Goal: Complete application form

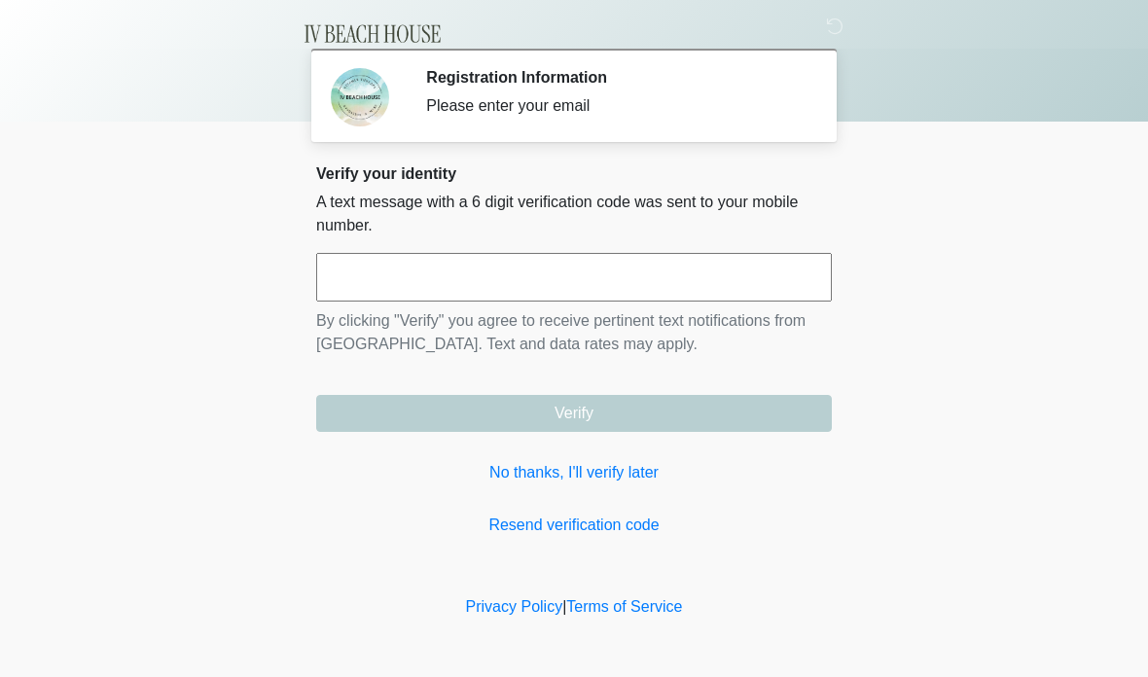
click at [649, 268] on input "text" at bounding box center [573, 277] width 515 height 49
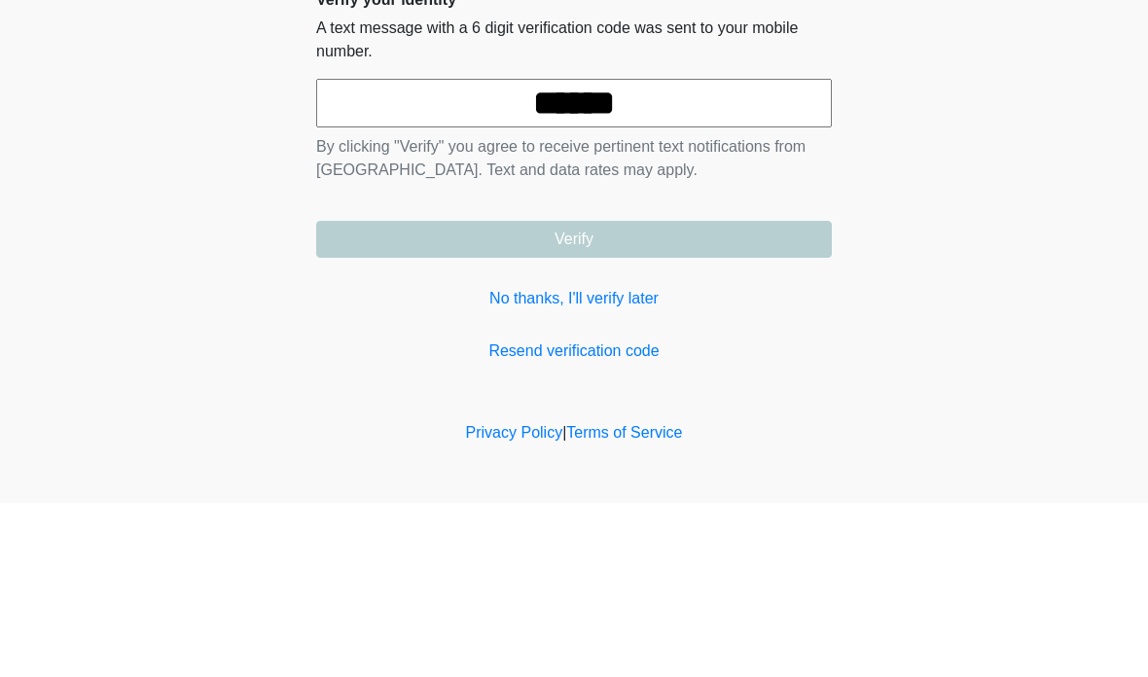
type input "******"
click at [574, 395] on button "Verify" at bounding box center [573, 413] width 515 height 37
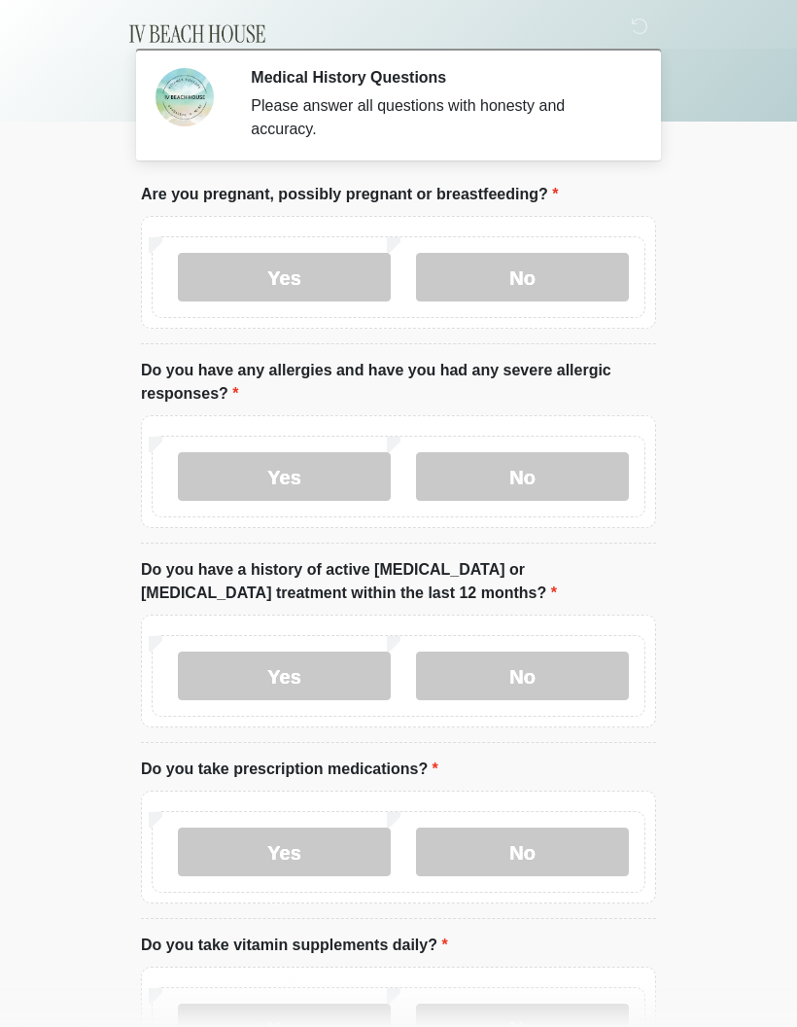
click at [539, 278] on label "No" at bounding box center [522, 277] width 213 height 49
click at [317, 484] on label "Yes" at bounding box center [284, 476] width 213 height 49
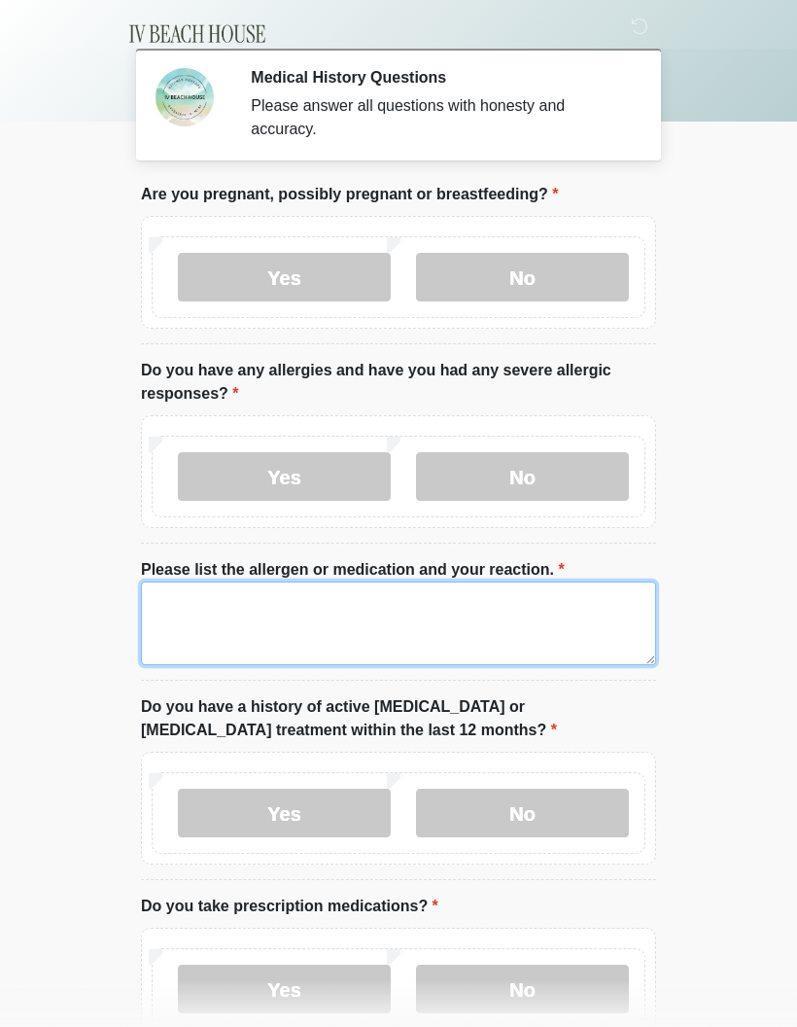
click at [200, 624] on textarea "Please list the allergen or medication and your reaction." at bounding box center [398, 624] width 515 height 84
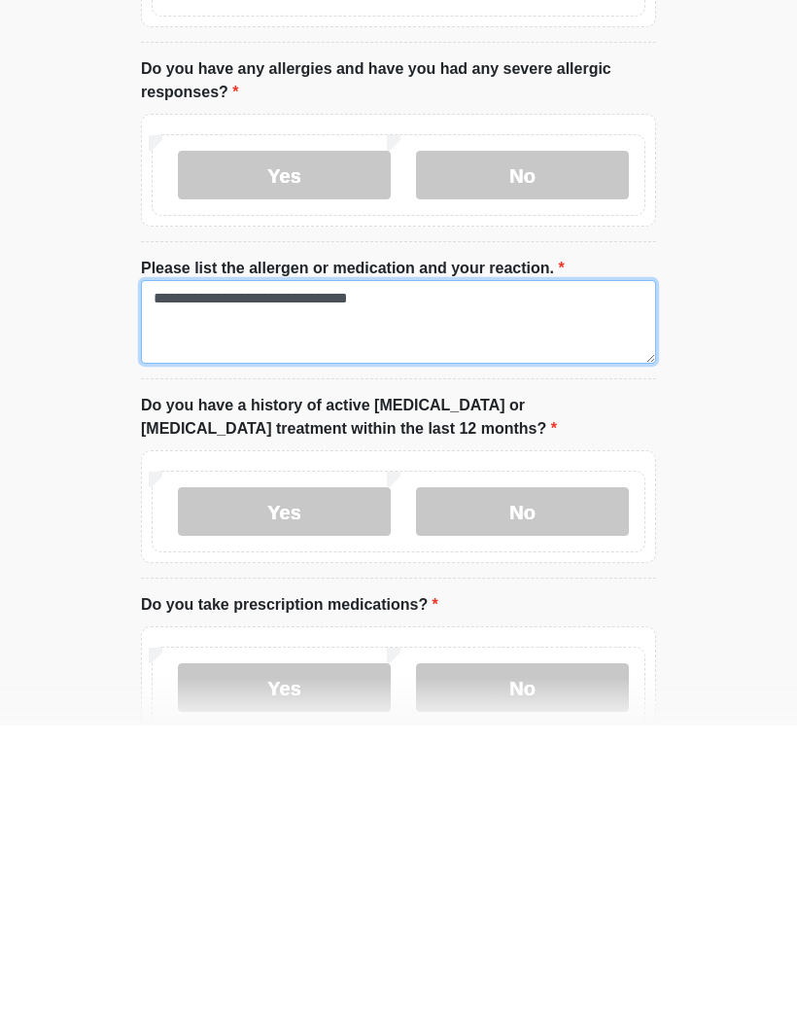
click at [259, 582] on textarea "**********" at bounding box center [398, 624] width 515 height 84
type textarea "**********"
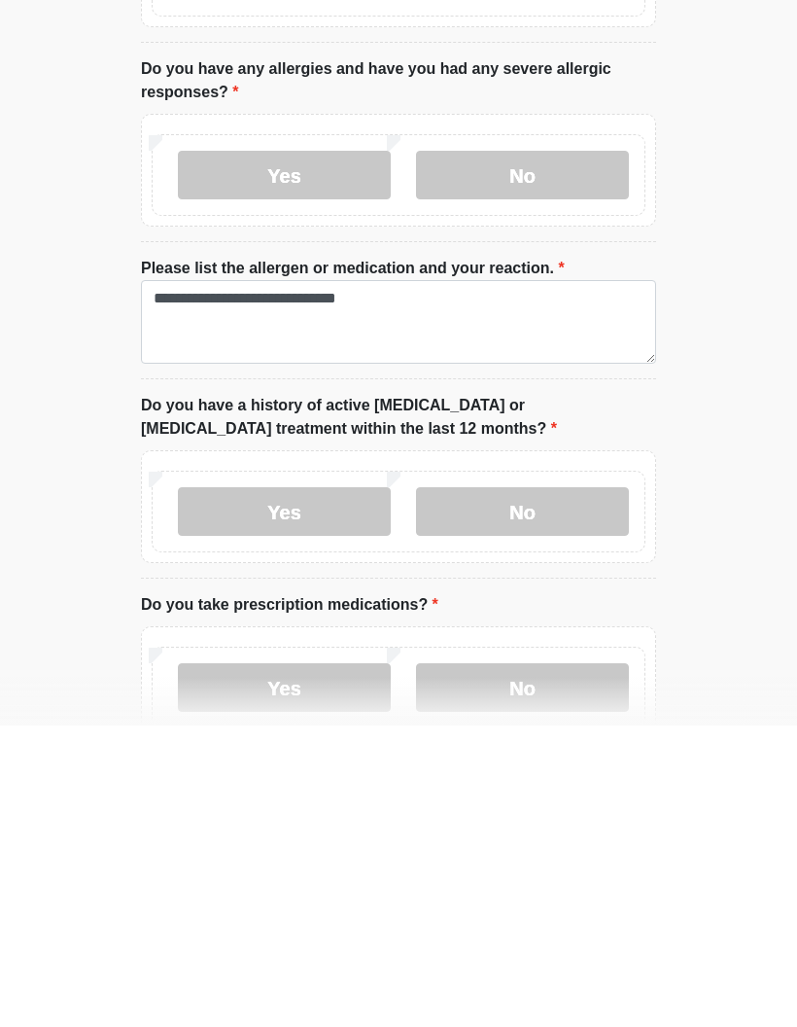
click at [548, 676] on label "No" at bounding box center [522, 813] width 213 height 49
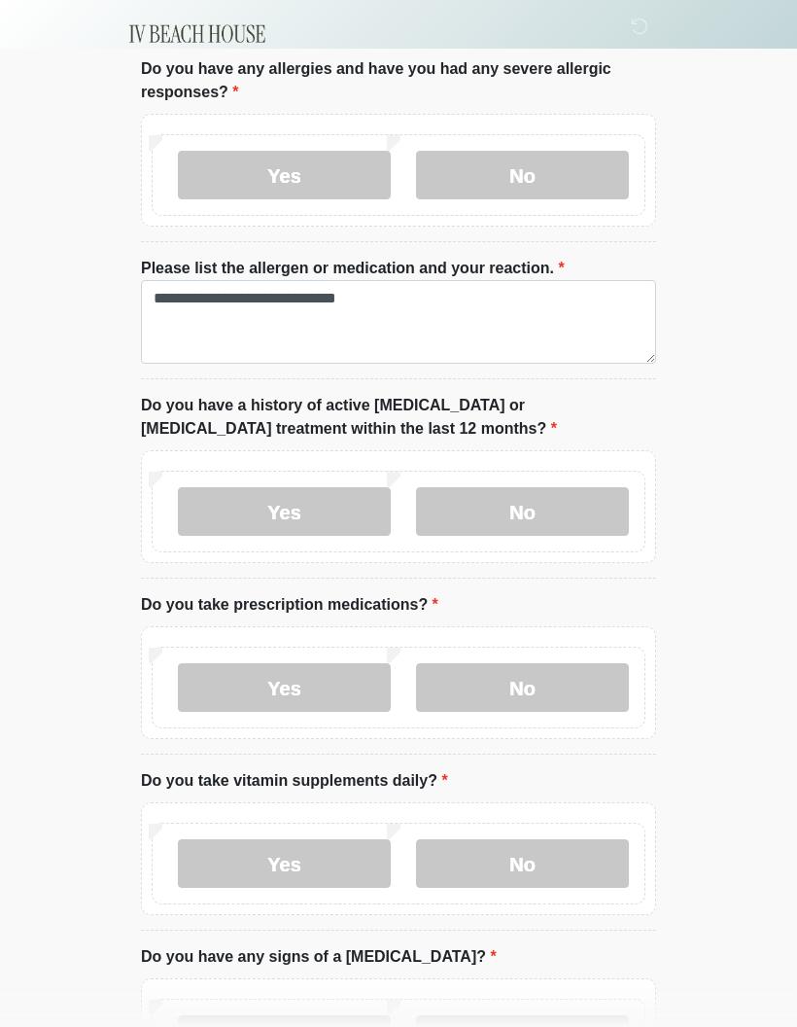
click at [315, 672] on label "Yes" at bounding box center [284, 687] width 213 height 49
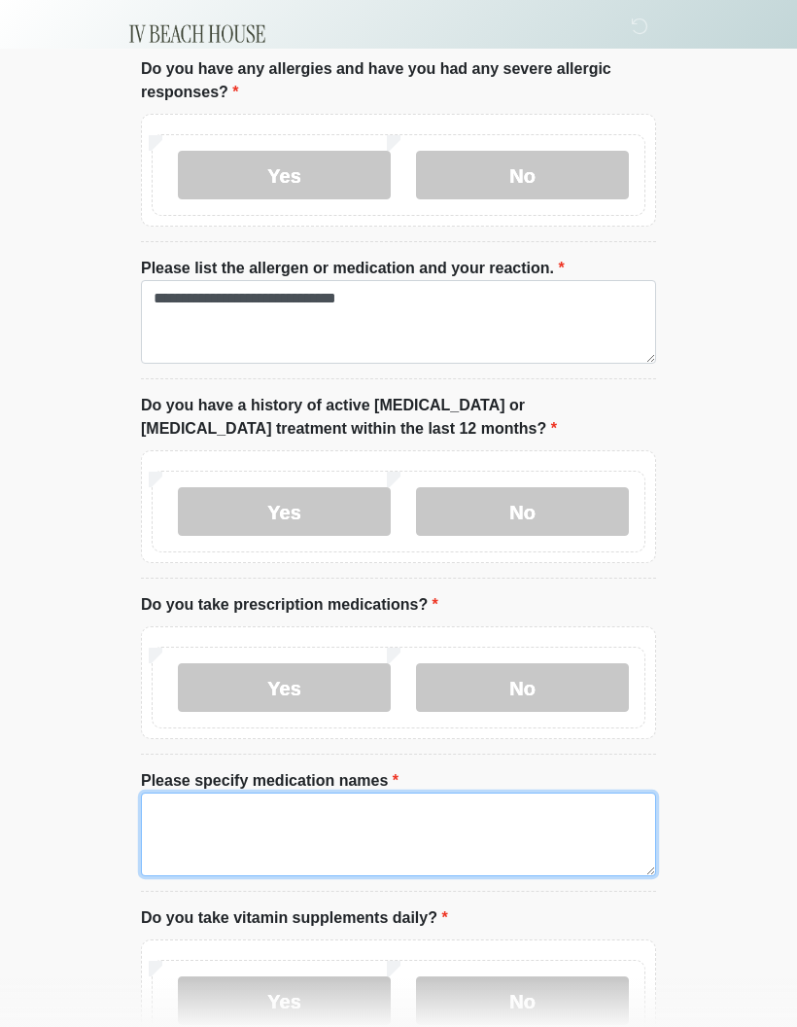
click at [213, 676] on textarea "Please specify medication names" at bounding box center [398, 835] width 515 height 84
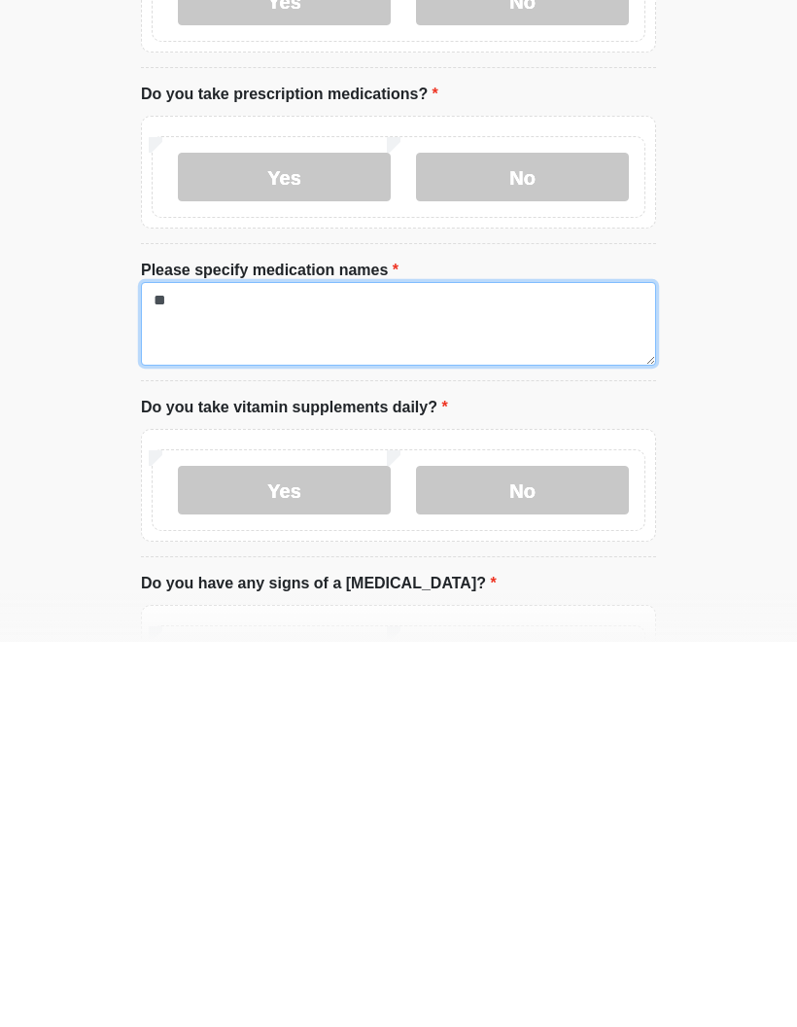
type textarea "*"
type textarea "**********"
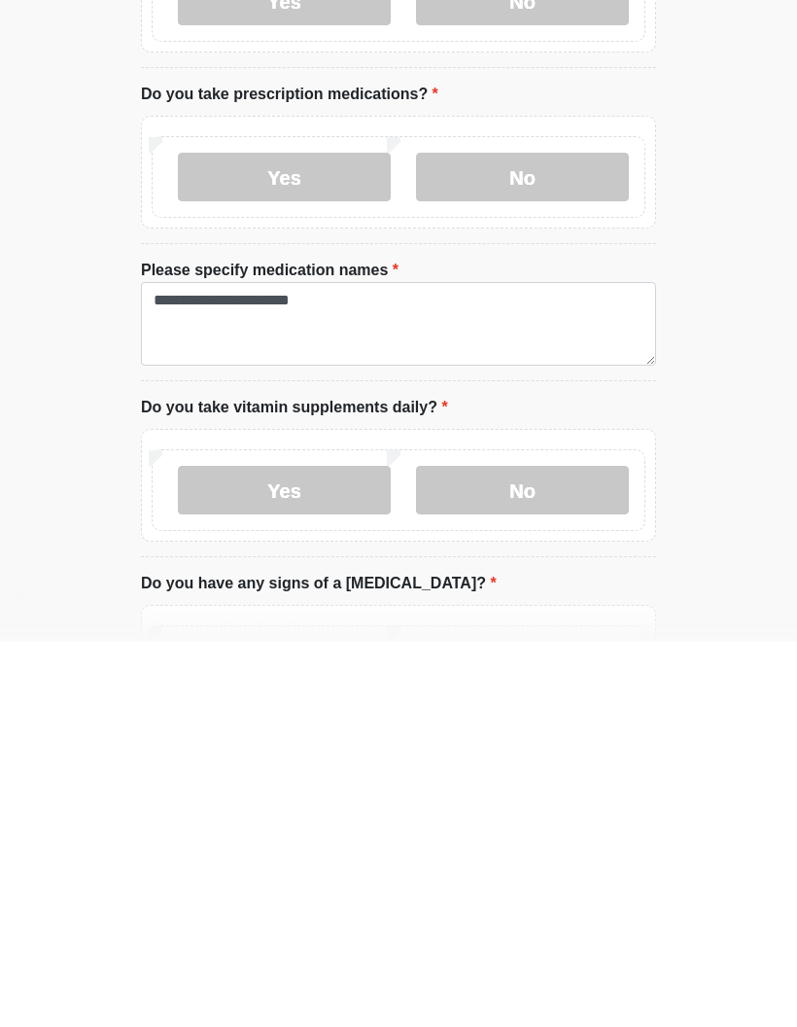
click at [318, 676] on label "Yes" at bounding box center [284, 875] width 213 height 49
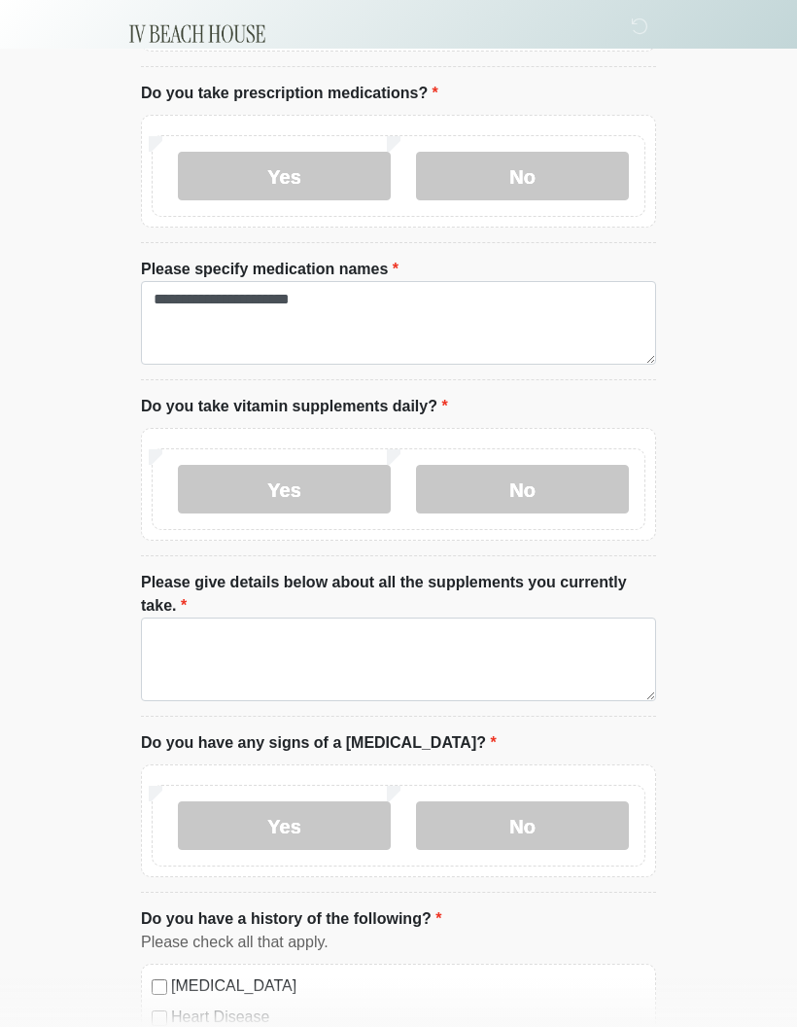
click at [203, 652] on textarea "Please give details below about all the supplements you currently take." at bounding box center [398, 660] width 515 height 84
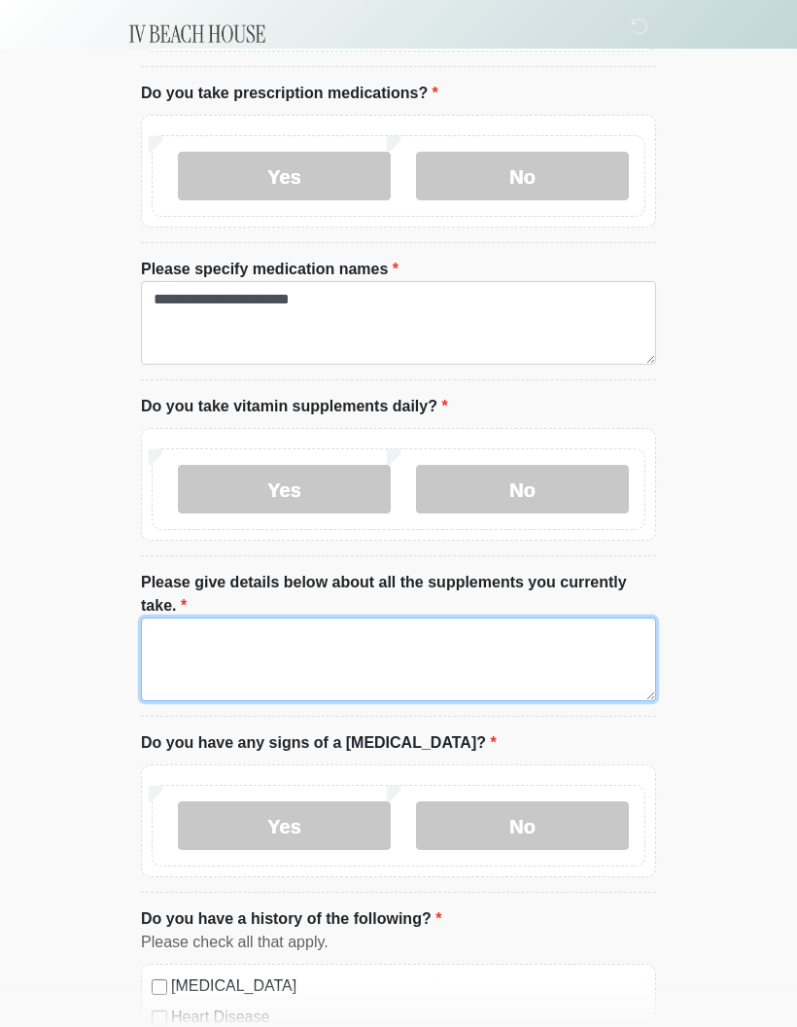
scroll to position [812, 0]
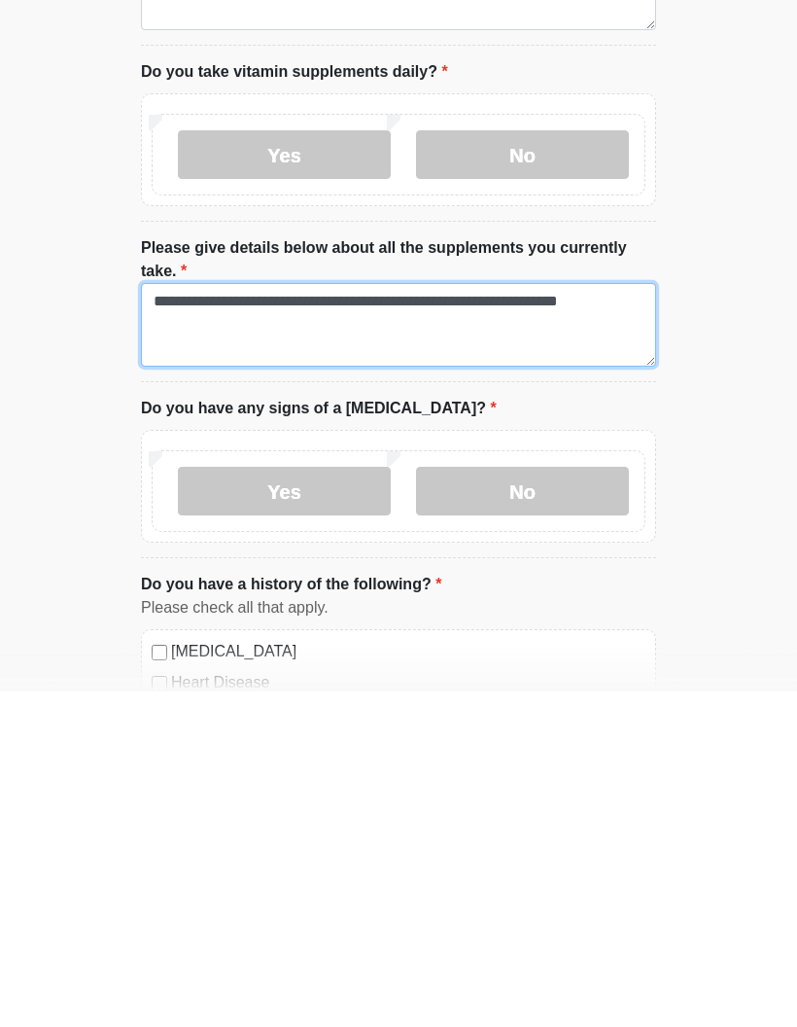
type textarea "**********"
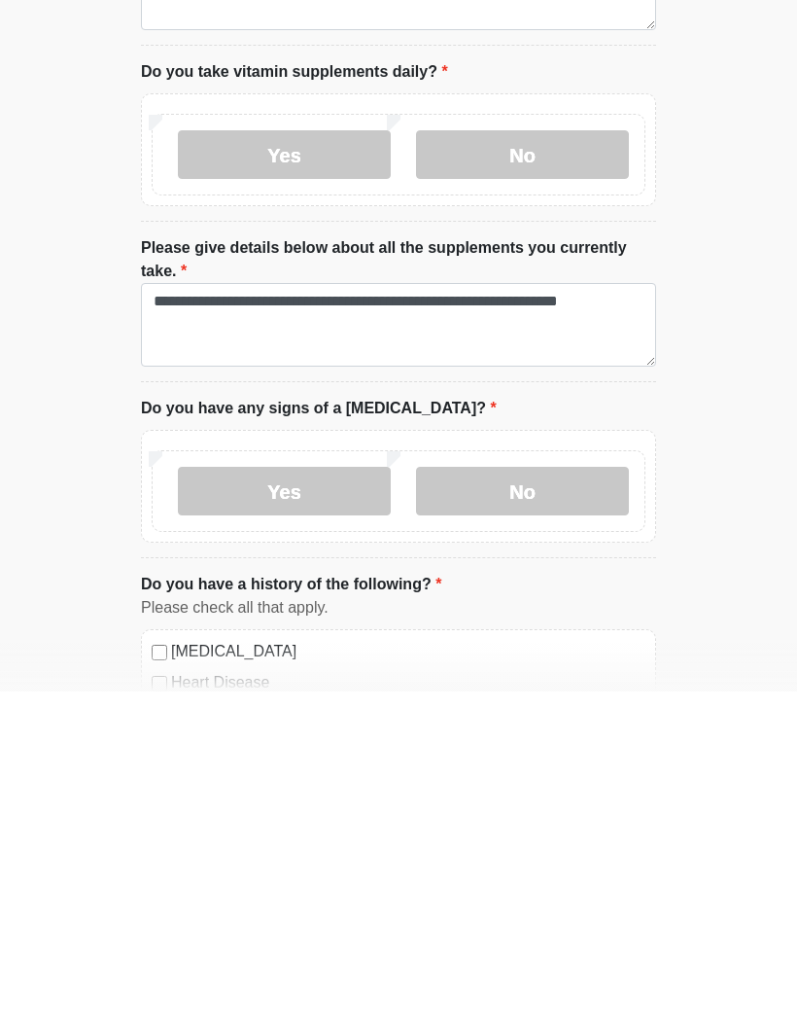
click at [546, 676] on label "No" at bounding box center [522, 826] width 213 height 49
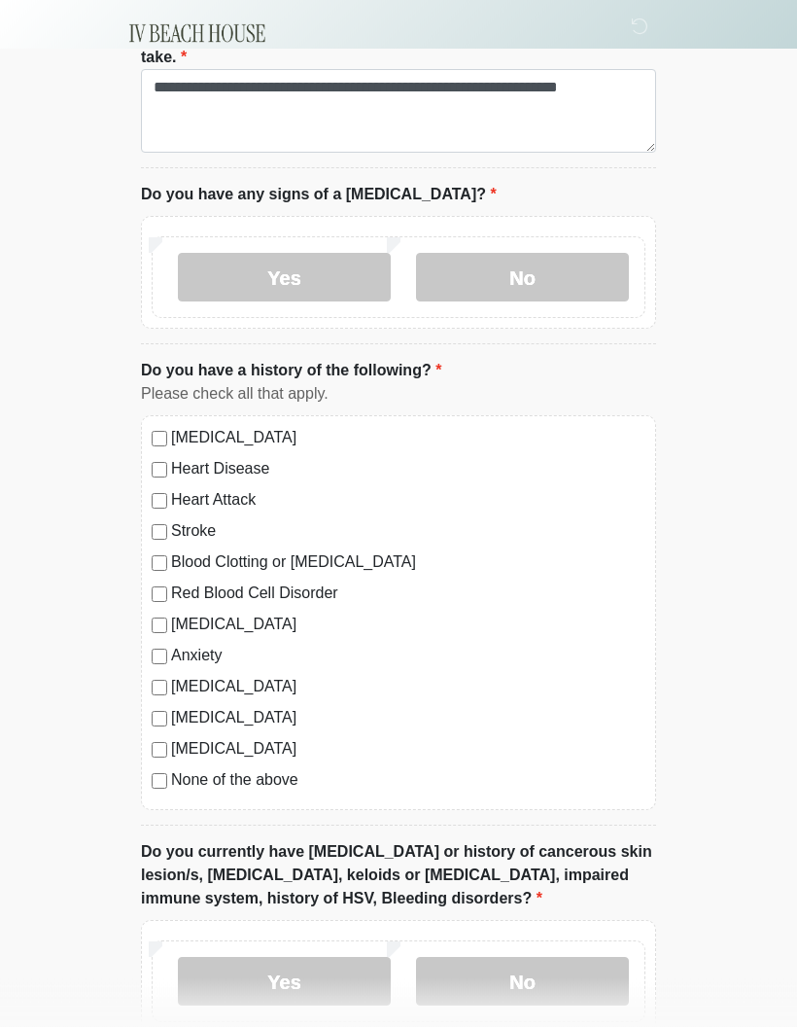
scroll to position [1362, 0]
click at [155, 660] on div "Anxiety" at bounding box center [399, 654] width 494 height 23
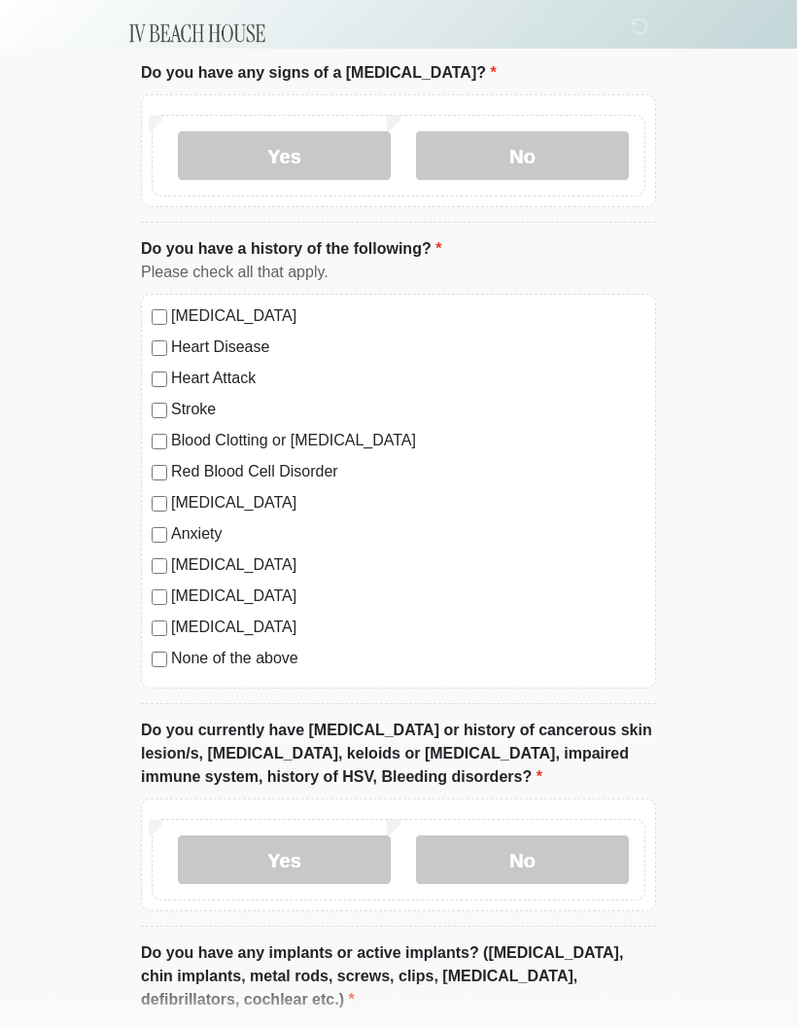
scroll to position [1487, 0]
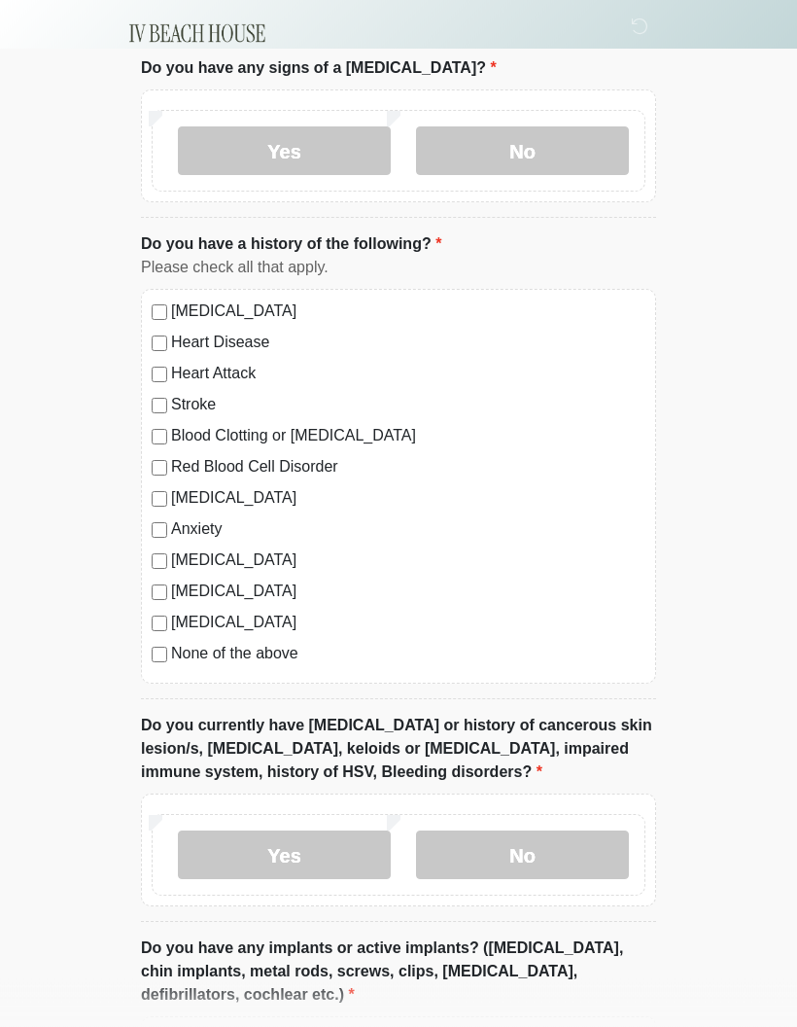
click at [324, 676] on label "Yes" at bounding box center [284, 855] width 213 height 49
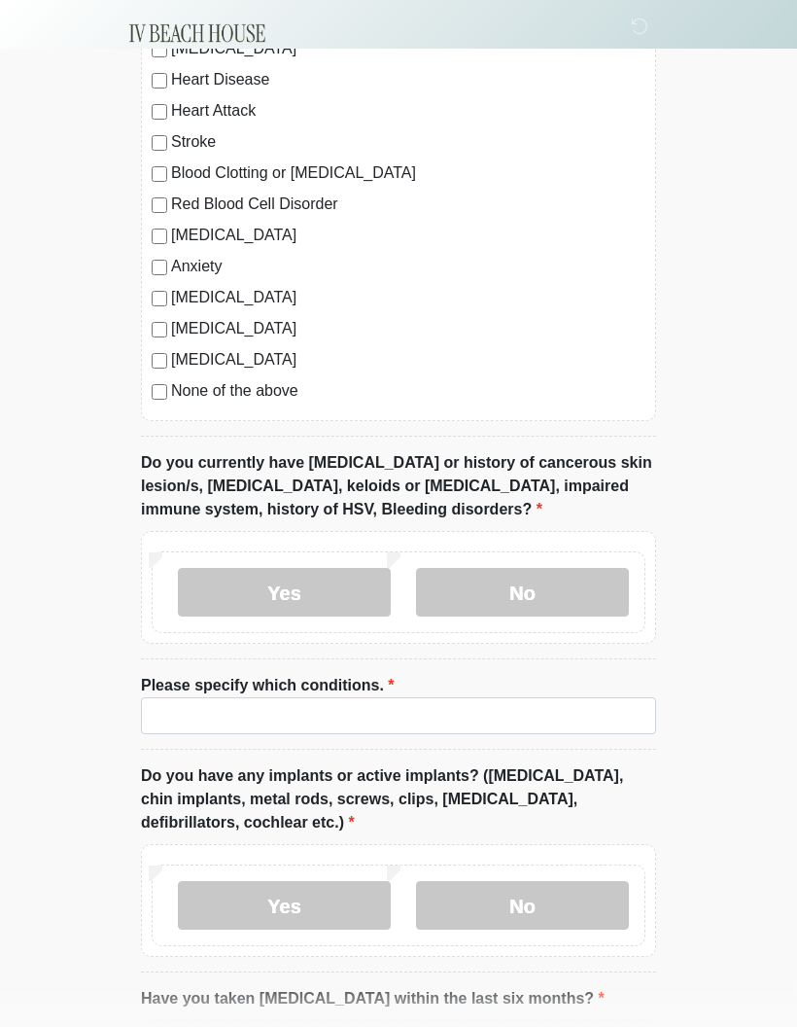
scroll to position [1750, 0]
click at [316, 676] on label "Yes" at bounding box center [284, 905] width 213 height 49
click at [315, 676] on input "What implants do you have and where?" at bounding box center [398, 1027] width 515 height 37
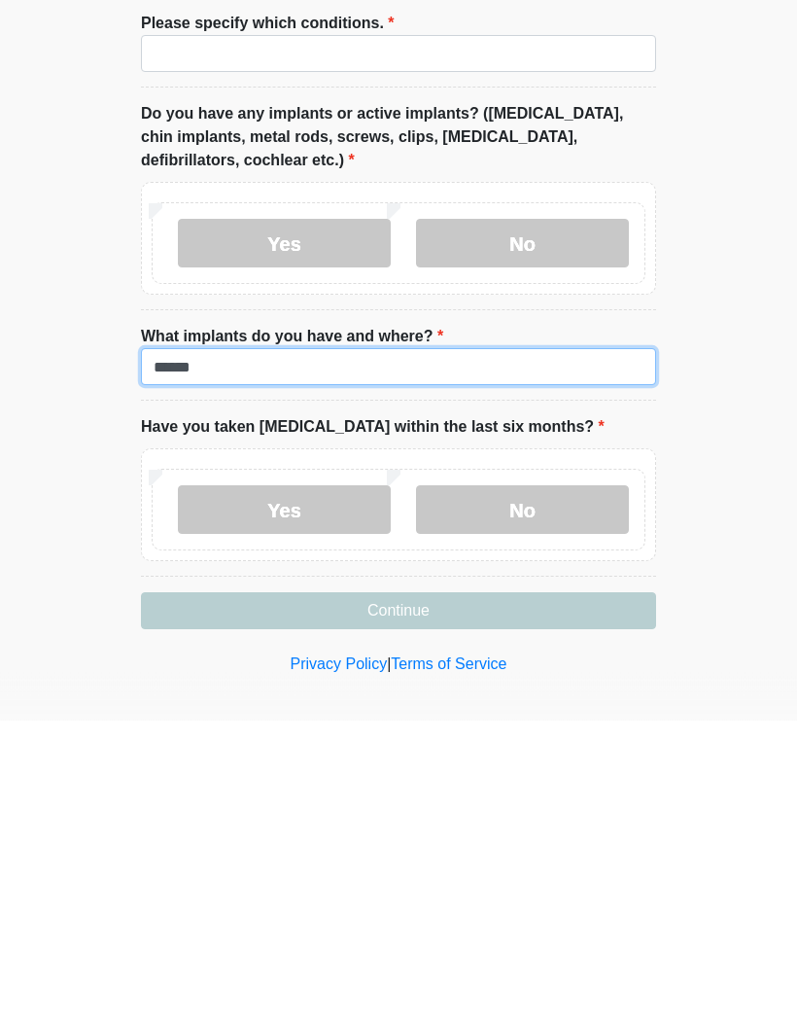
type input "******"
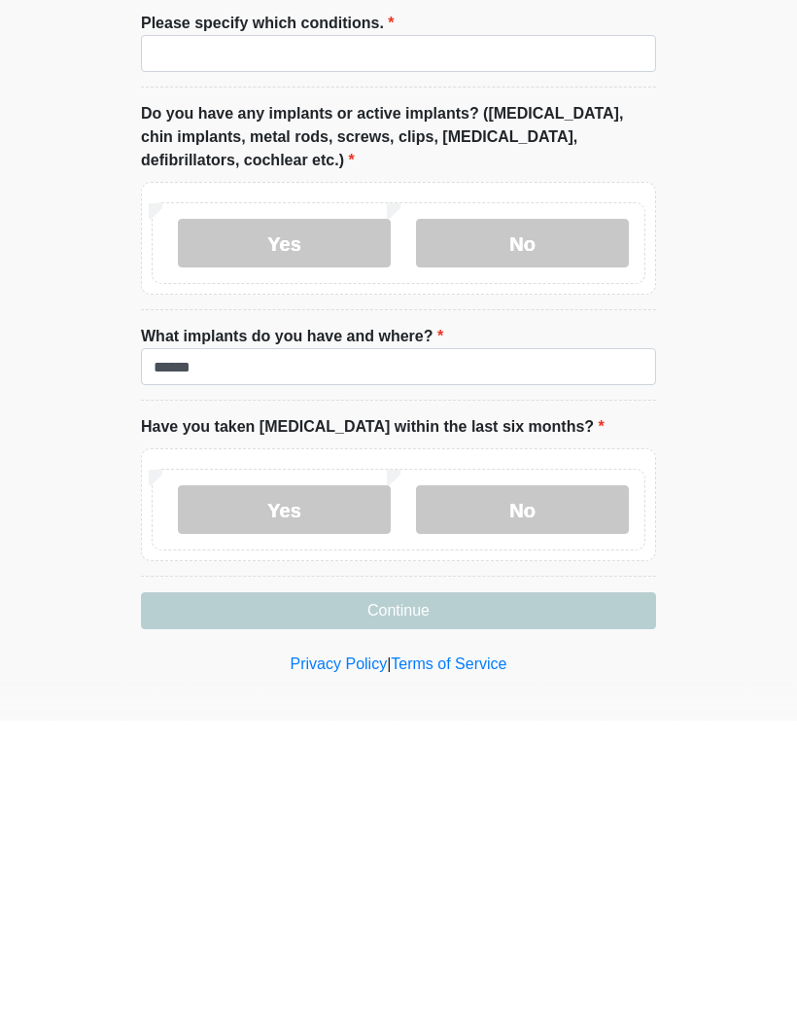
click at [545, 676] on label "No" at bounding box center [522, 817] width 213 height 49
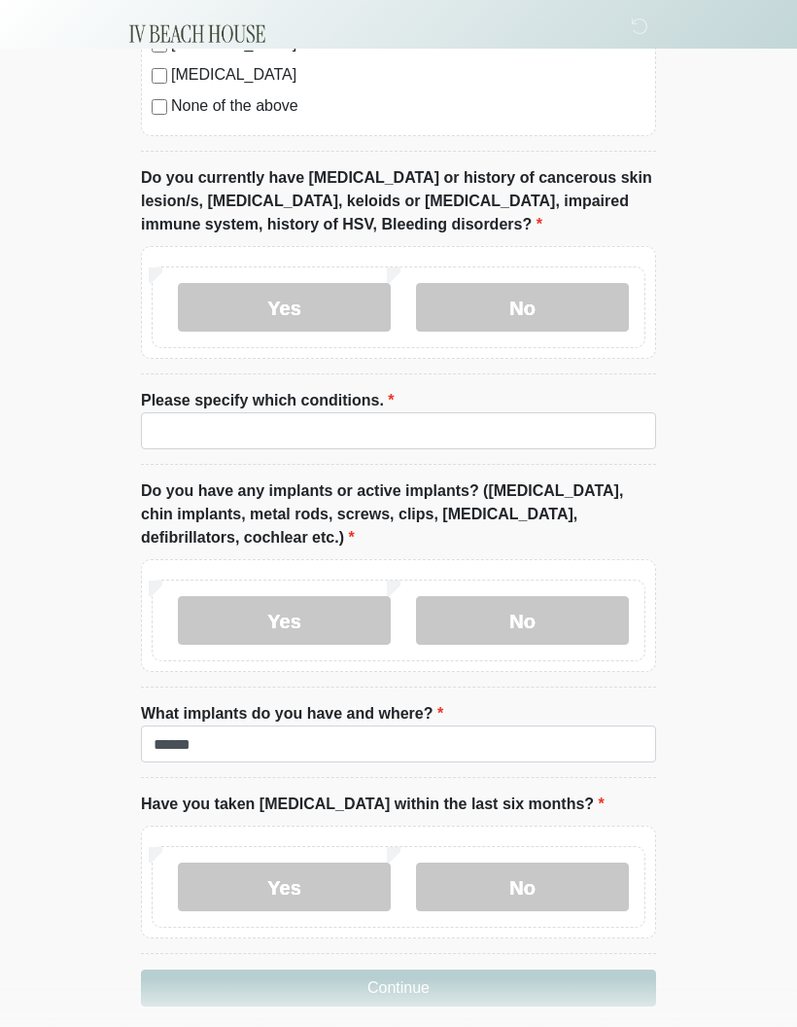
click at [474, 676] on button "Continue" at bounding box center [398, 988] width 515 height 37
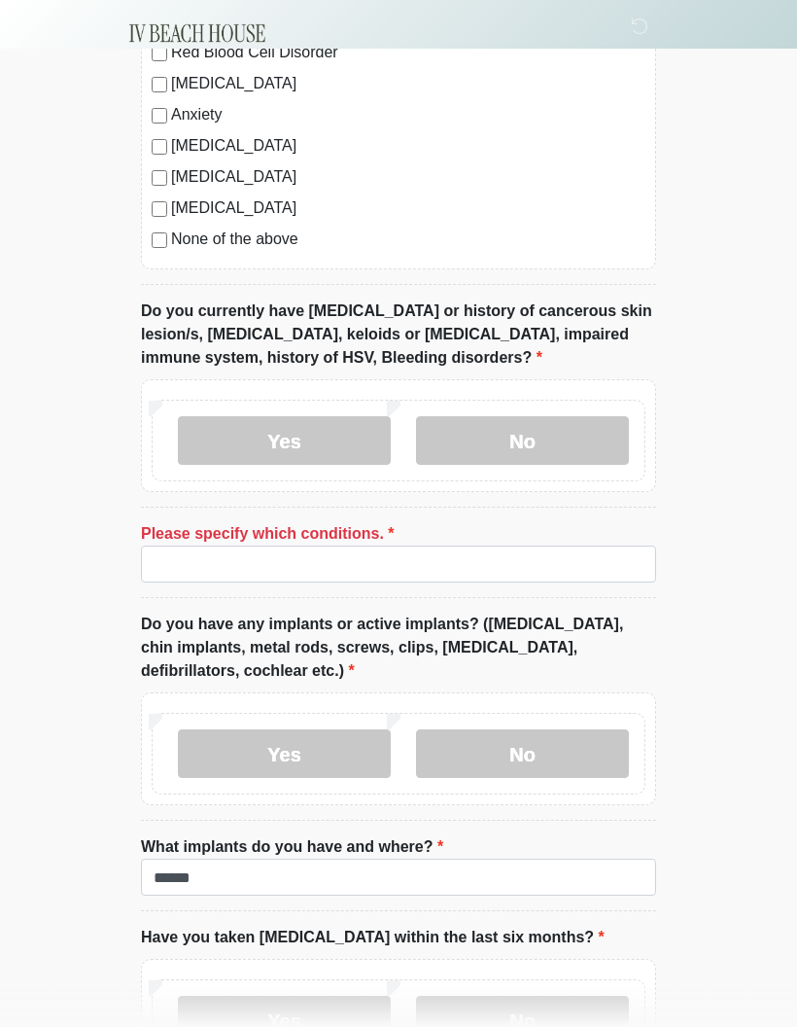
scroll to position [1902, 0]
click at [524, 429] on label "No" at bounding box center [522, 440] width 213 height 49
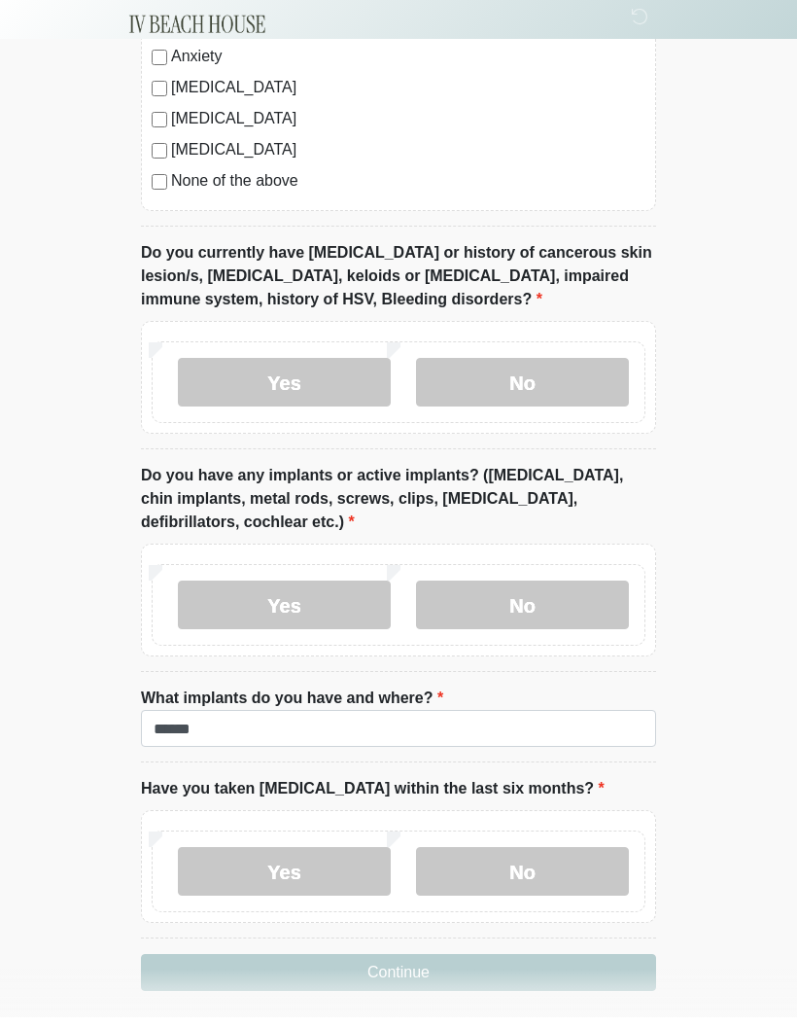
scroll to position [1945, 0]
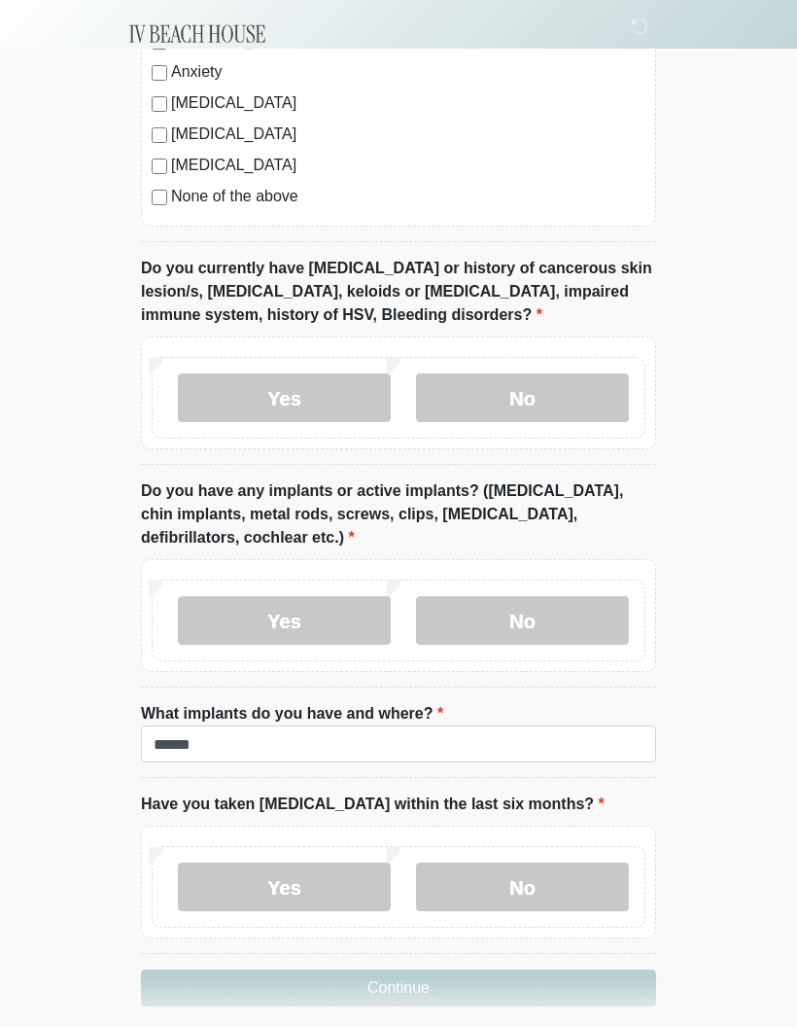
click at [406, 676] on button "Continue" at bounding box center [398, 988] width 515 height 37
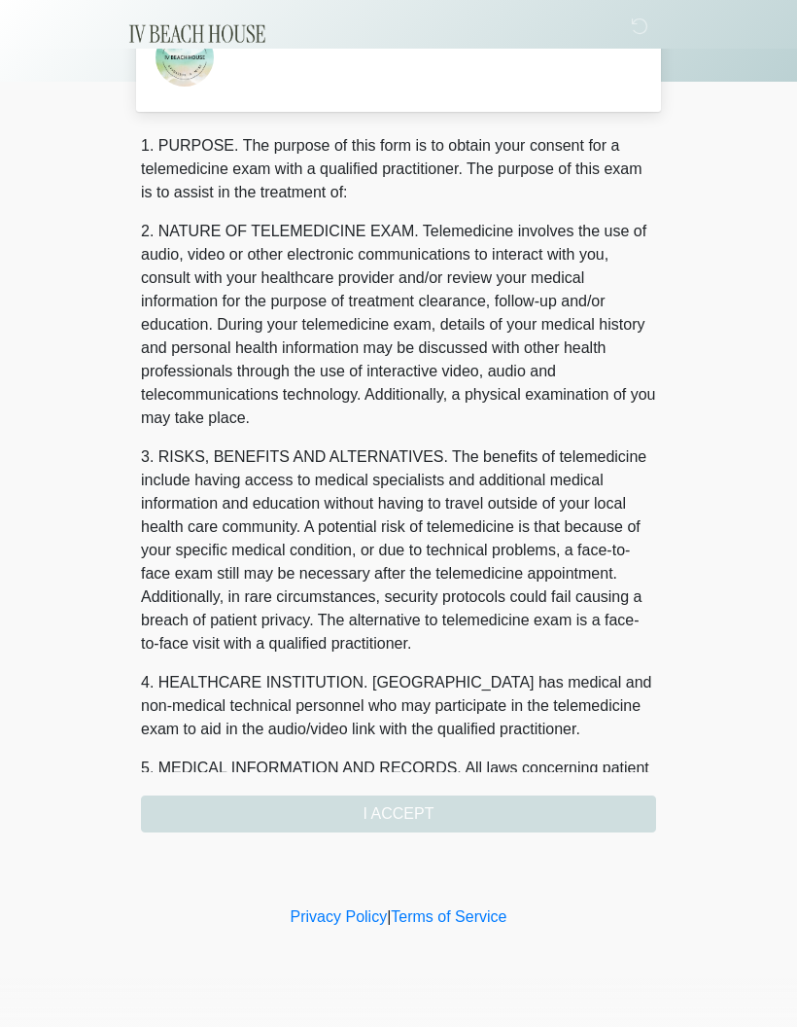
scroll to position [0, 0]
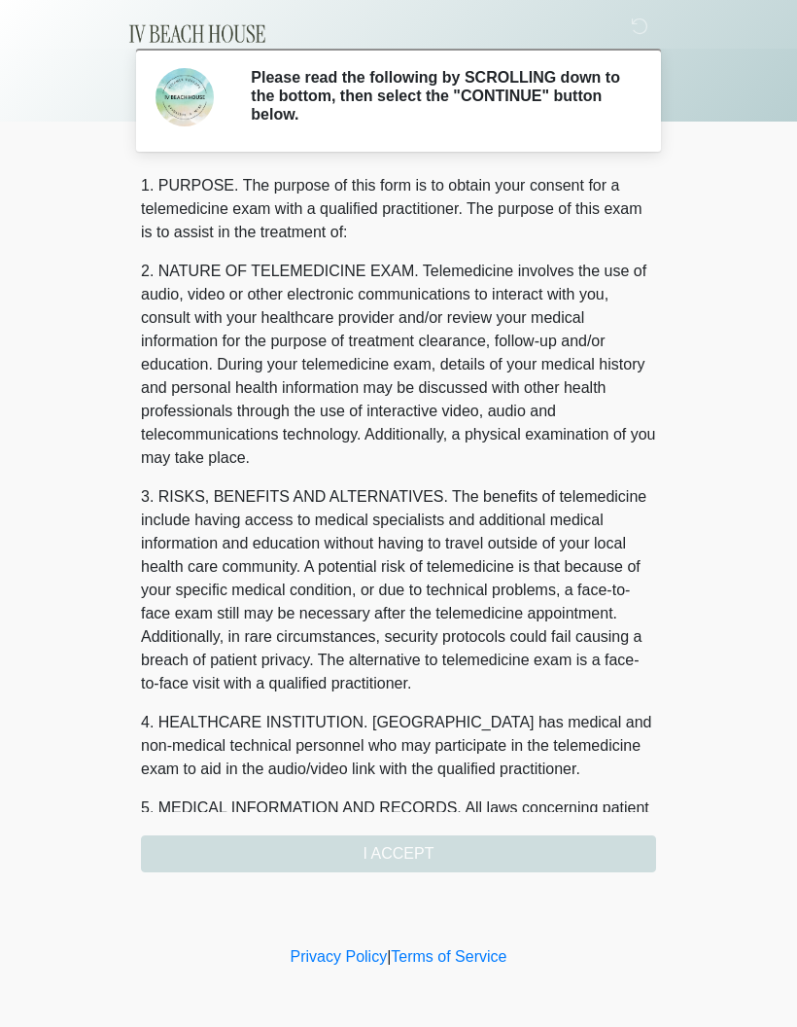
click at [551, 676] on div "1. PURPOSE. The purpose of this form is to obtain your consent for a telemedici…" at bounding box center [398, 523] width 515 height 698
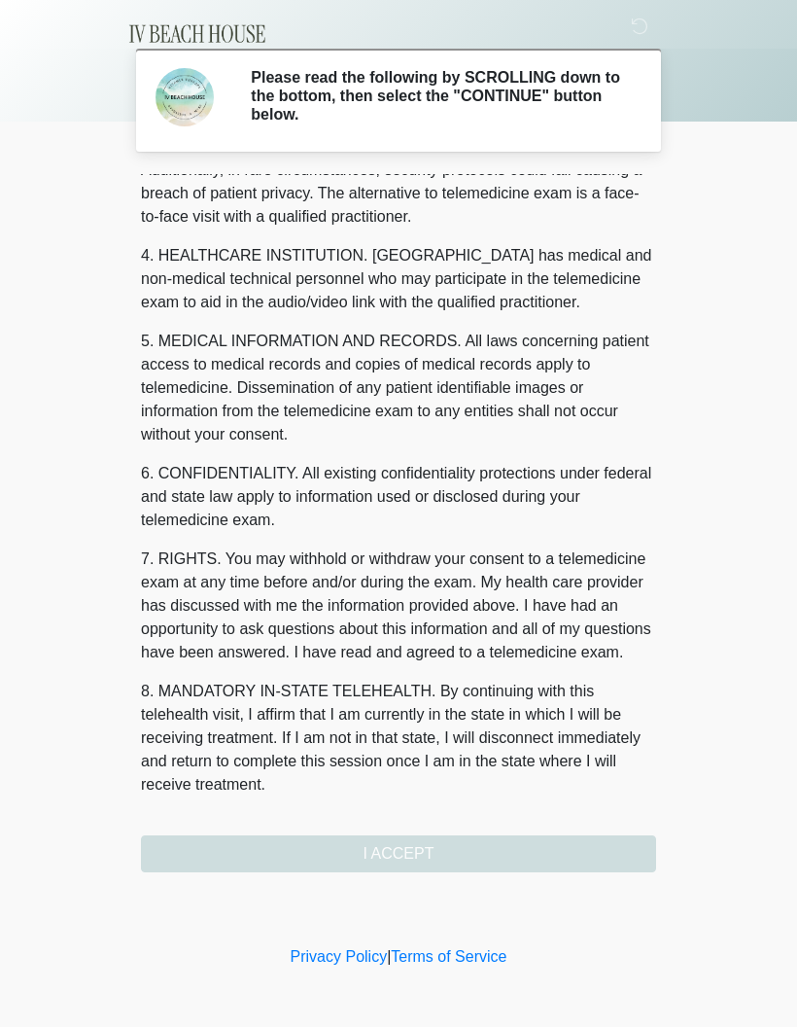
scroll to position [490, 0]
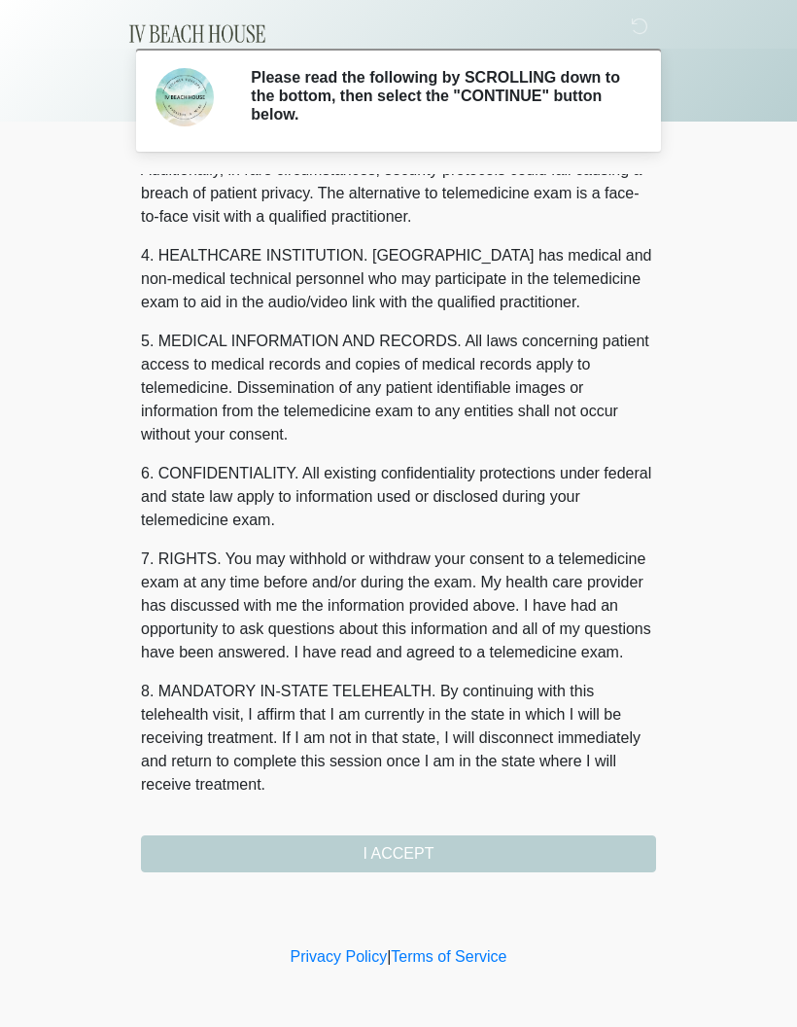
click at [452, 676] on button "I ACCEPT" at bounding box center [398, 853] width 515 height 37
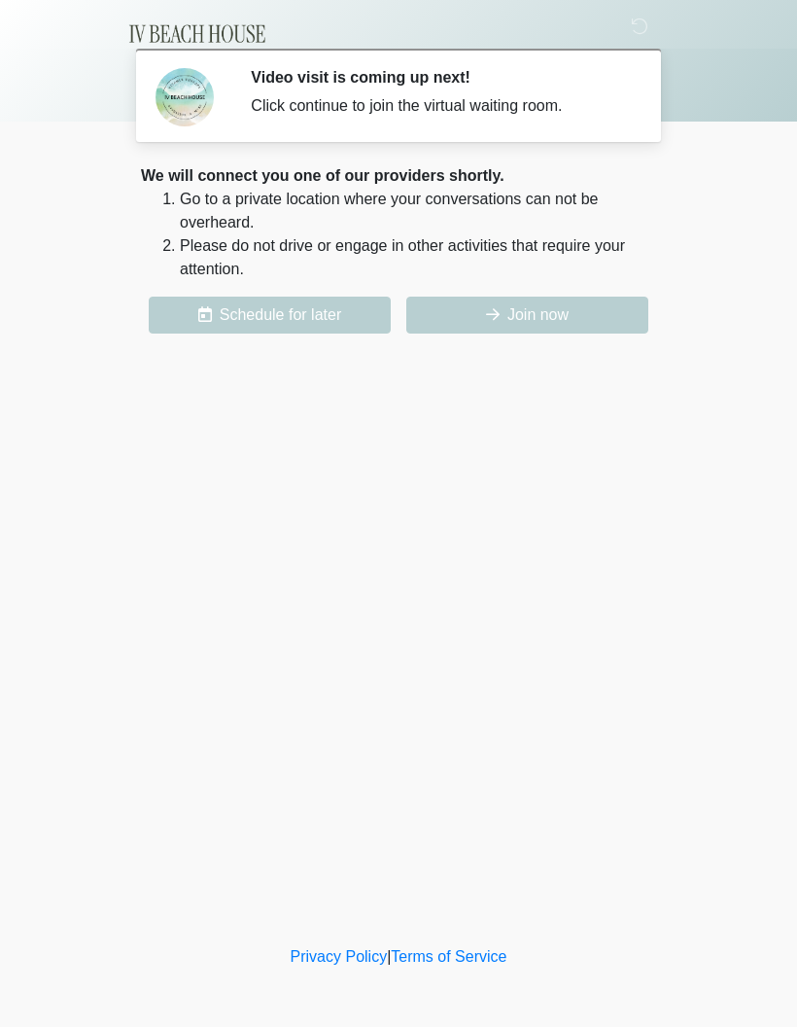
click at [529, 327] on button "Join now" at bounding box center [527, 315] width 242 height 37
